Goal: Use online tool/utility: Use online tool/utility

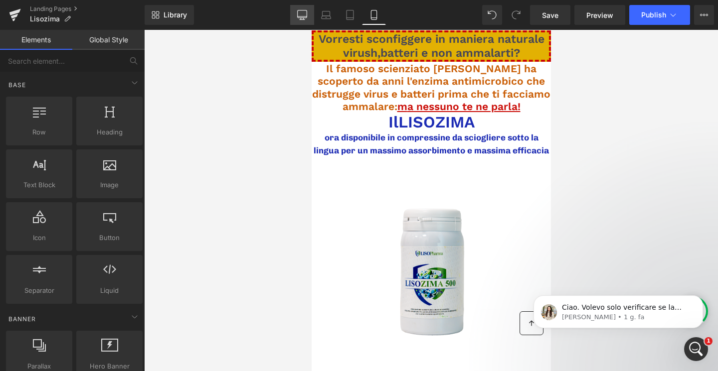
scroll to position [1043, 0]
click at [297, 7] on link "Desktop" at bounding box center [302, 15] width 24 height 20
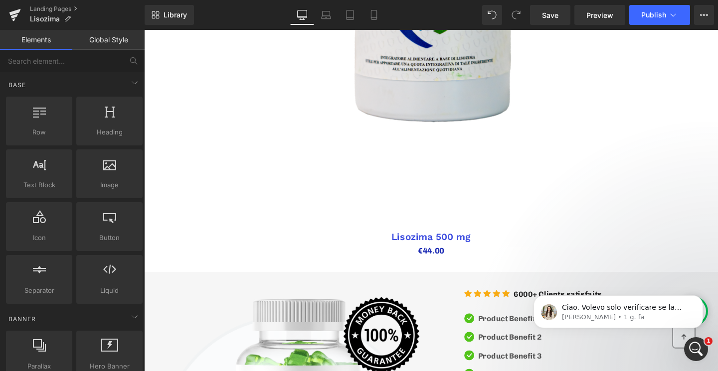
scroll to position [442, 0]
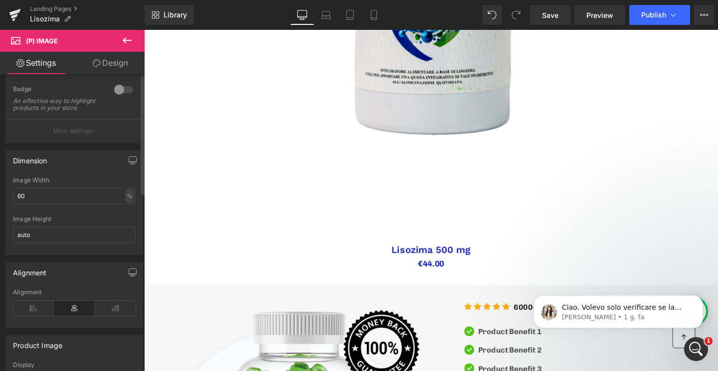
scroll to position [0, 0]
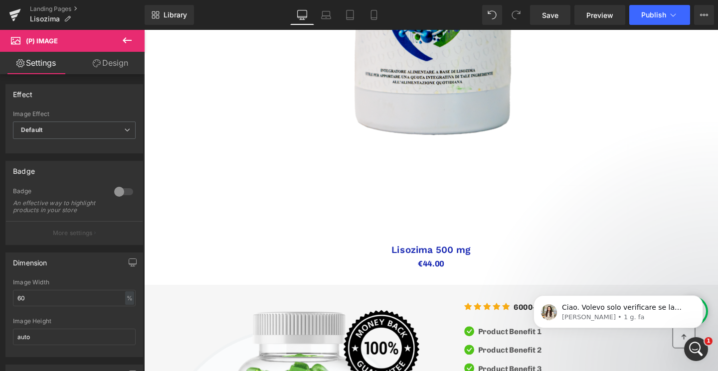
click at [106, 61] on link "Design" at bounding box center [110, 63] width 72 height 22
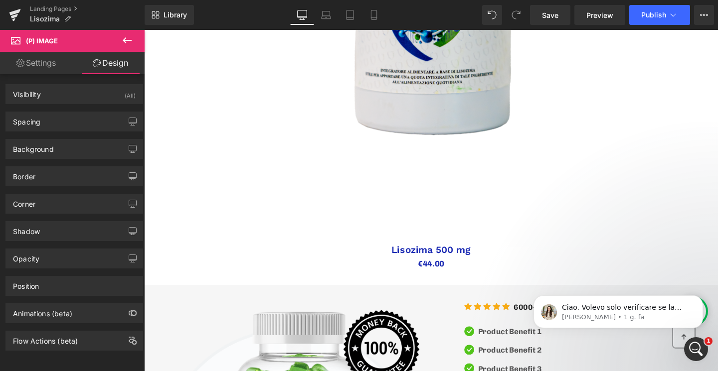
click at [48, 68] on link "Settings" at bounding box center [36, 63] width 72 height 22
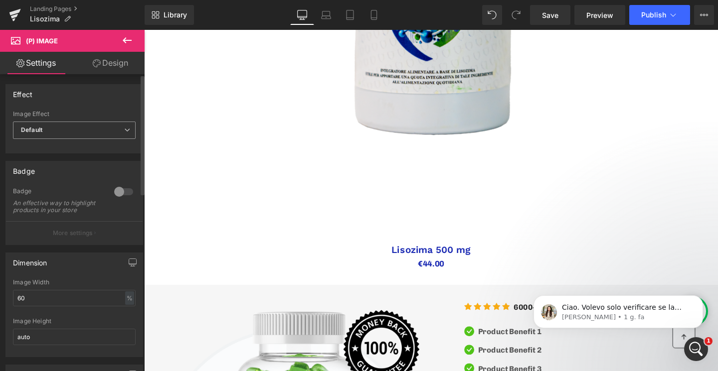
click at [60, 129] on span "Default" at bounding box center [74, 130] width 123 height 17
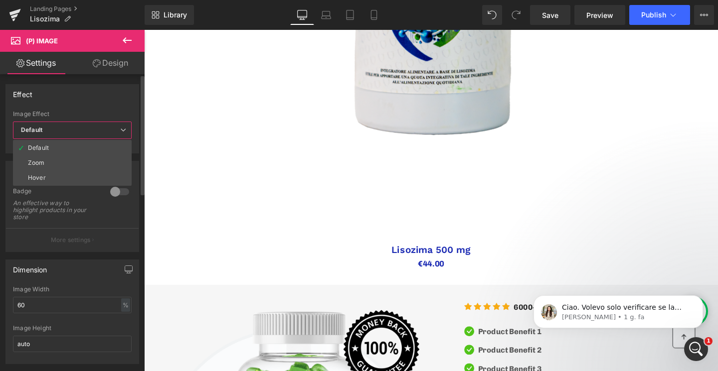
click at [60, 105] on div "Effect Default Zoom Hover Image Effect Default Default Zoom Hover last Image Ho…" at bounding box center [72, 118] width 134 height 69
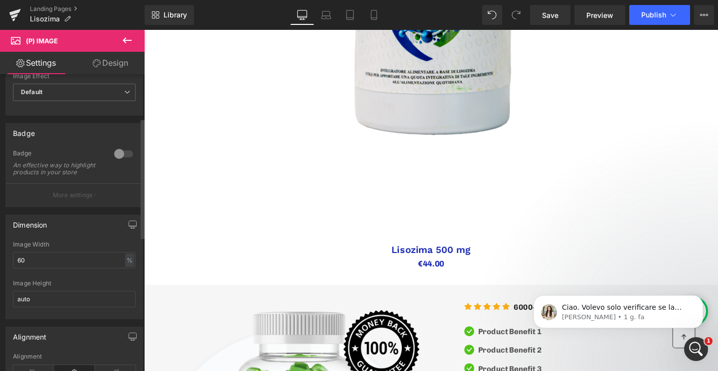
scroll to position [109, 0]
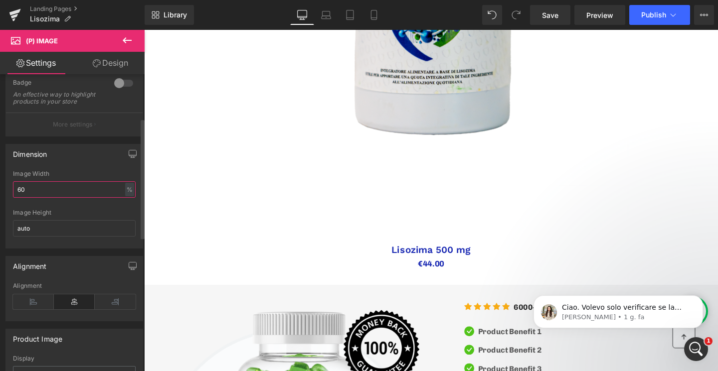
click at [52, 193] on input "60" at bounding box center [74, 189] width 123 height 16
type input "6"
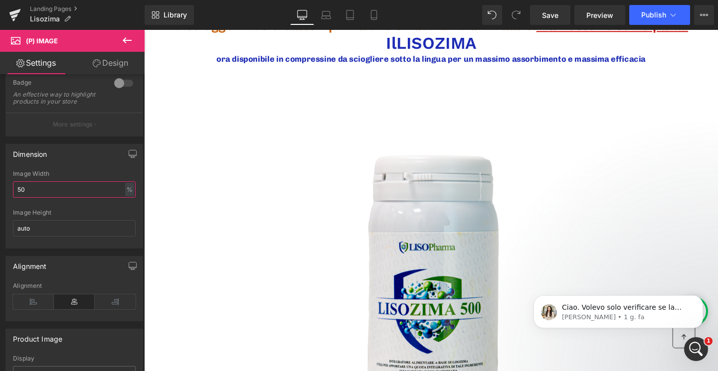
scroll to position [123, 0]
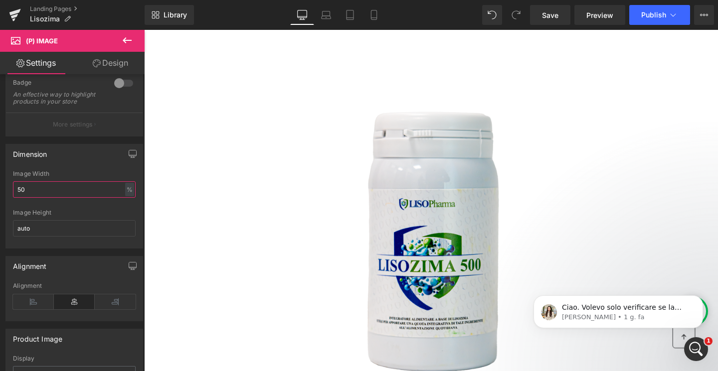
type input "5"
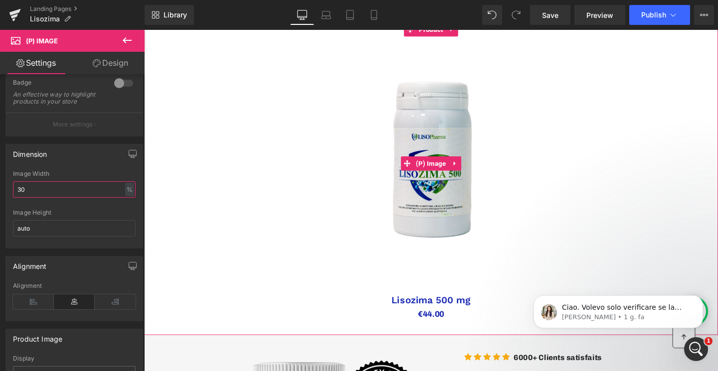
scroll to position [0, 0]
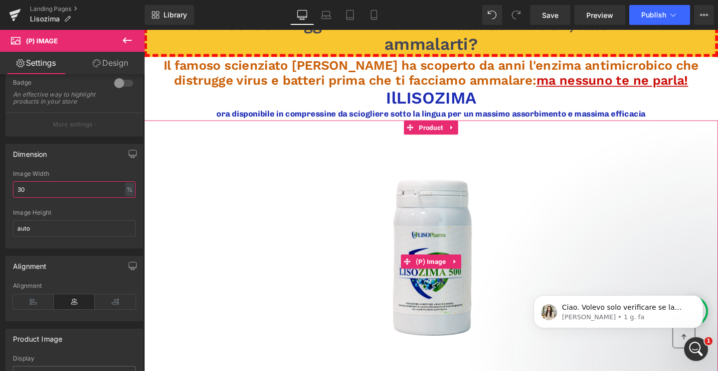
type input "3"
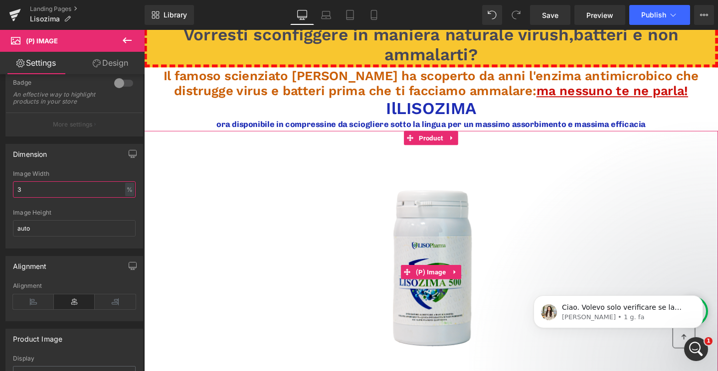
scroll to position [6, 0]
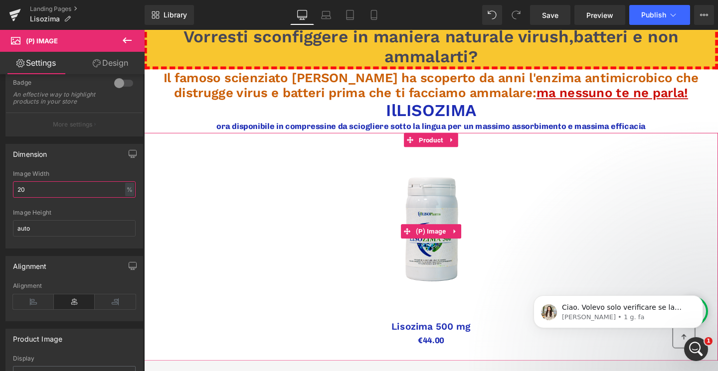
type input "2"
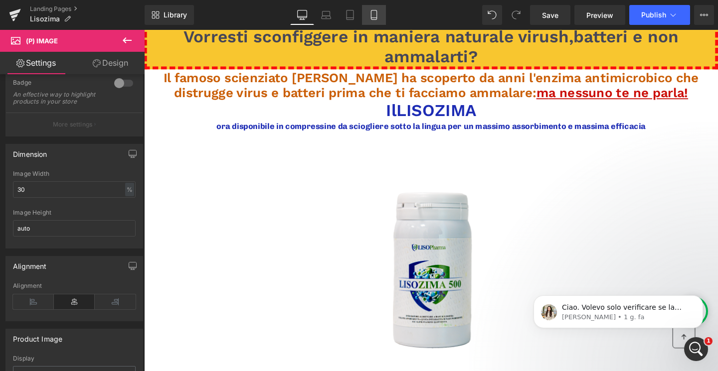
click at [373, 10] on icon at bounding box center [373, 14] width 5 height 9
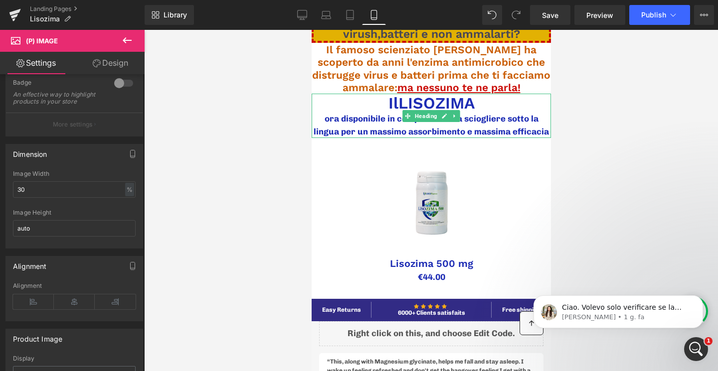
scroll to position [0, 0]
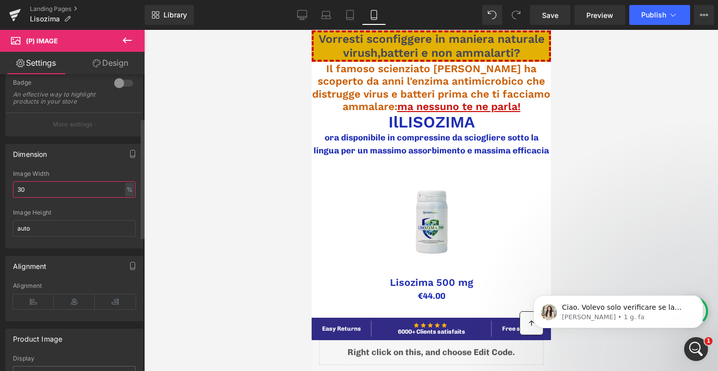
click at [32, 196] on input "30" at bounding box center [74, 189] width 123 height 16
type input "3"
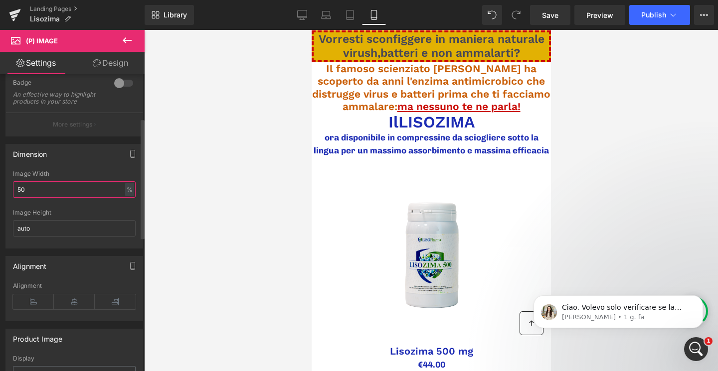
type input "5"
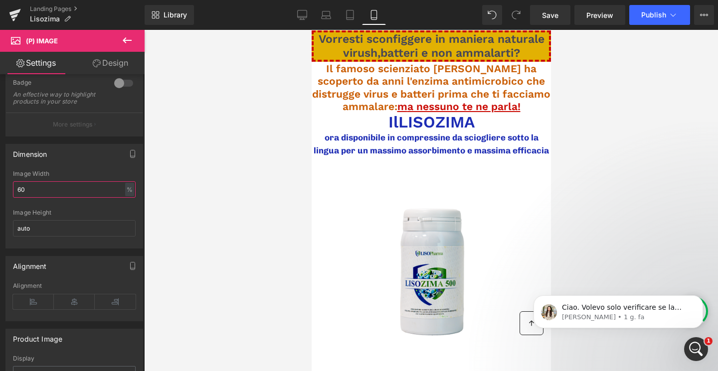
type input "60"
click at [100, 69] on link "Design" at bounding box center [110, 63] width 72 height 22
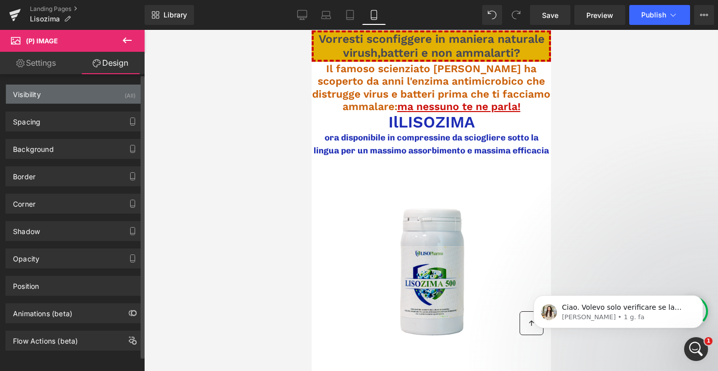
click at [82, 91] on div "Visibility (All)" at bounding box center [74, 94] width 137 height 19
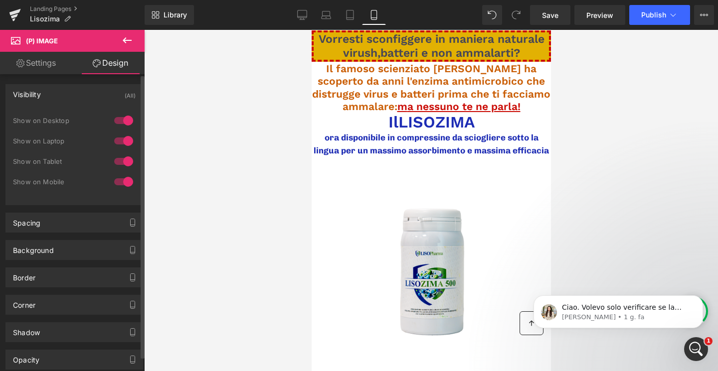
click at [123, 118] on div at bounding box center [124, 121] width 24 height 16
click at [123, 141] on div at bounding box center [124, 141] width 24 height 16
click at [122, 183] on div at bounding box center [124, 182] width 24 height 16
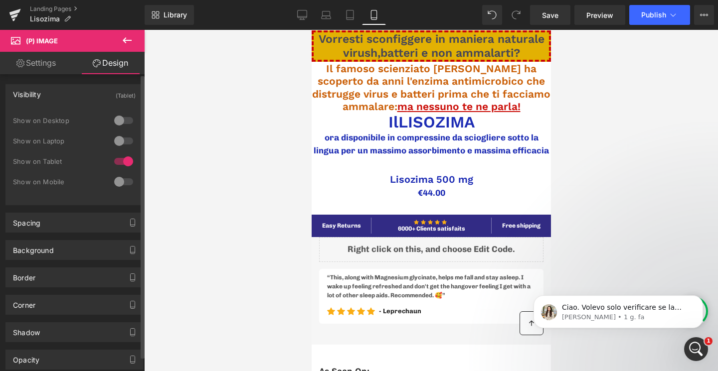
click at [122, 162] on div at bounding box center [124, 162] width 24 height 16
click at [117, 181] on div at bounding box center [124, 182] width 24 height 16
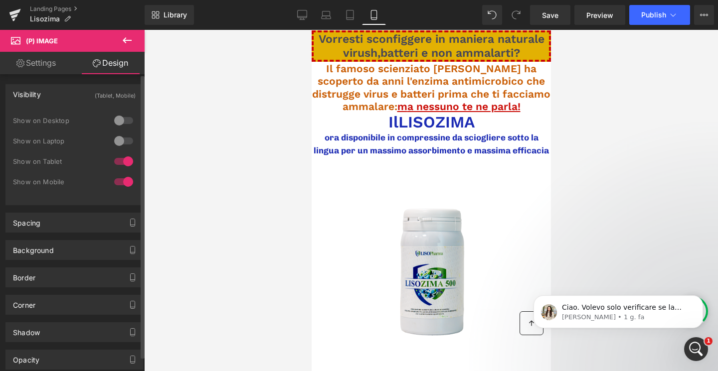
click at [125, 163] on div at bounding box center [124, 162] width 24 height 16
click at [304, 14] on icon at bounding box center [302, 15] width 10 height 10
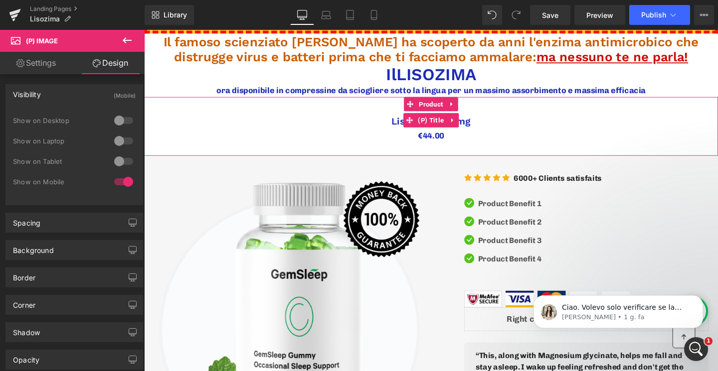
scroll to position [3, 0]
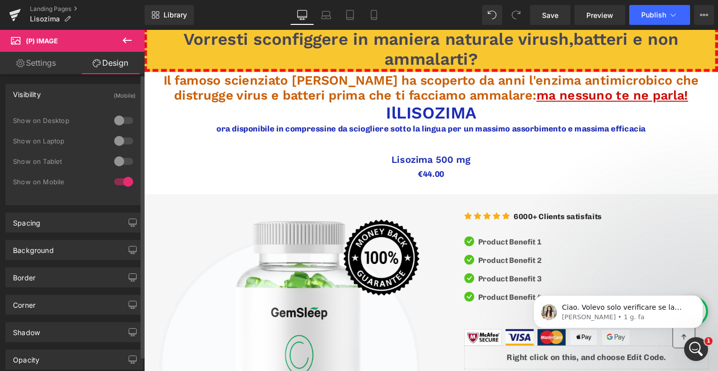
click at [118, 121] on div at bounding box center [124, 121] width 24 height 16
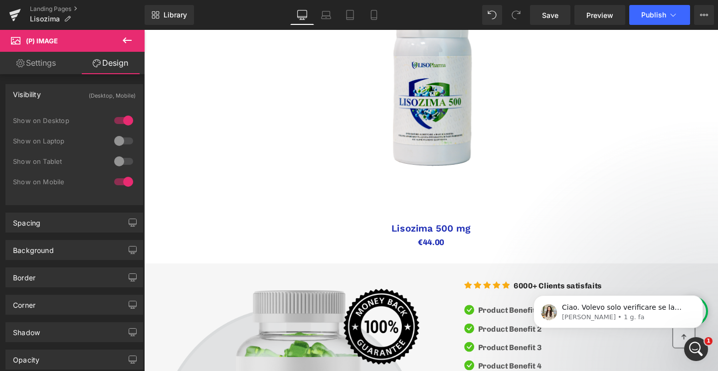
scroll to position [1043, 0]
